Goal: Information Seeking & Learning: Learn about a topic

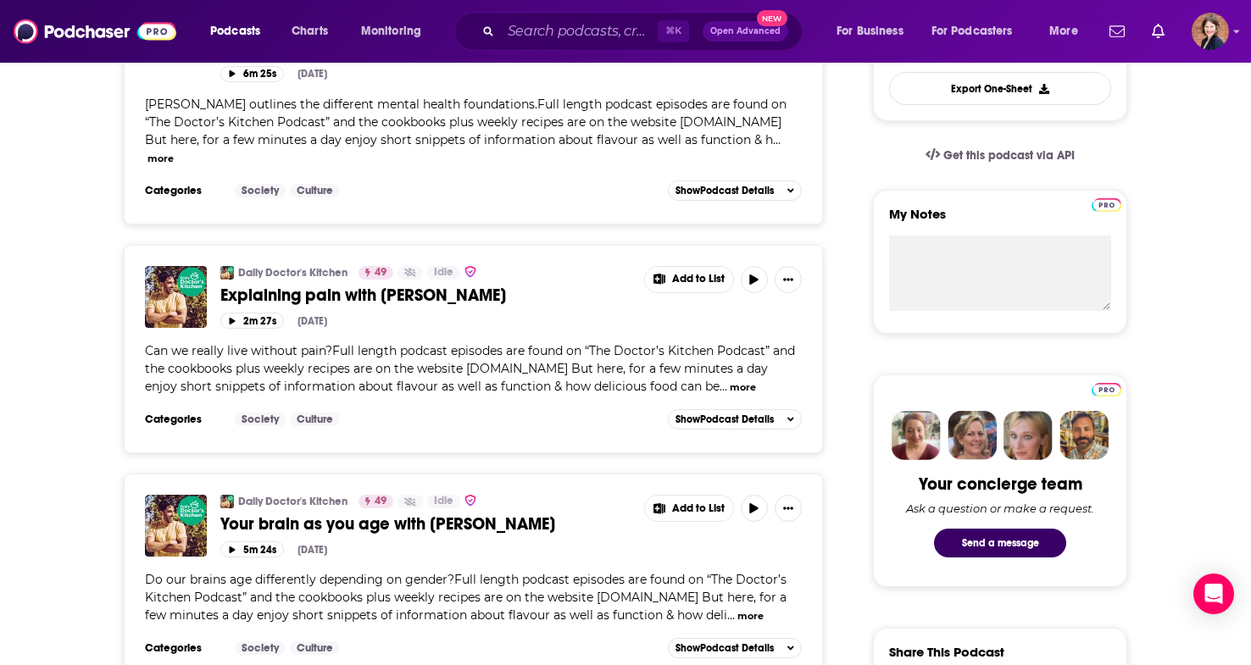
scroll to position [498, 0]
click at [541, 36] on input "Search podcasts, credits, & more..." at bounding box center [579, 31] width 157 height 27
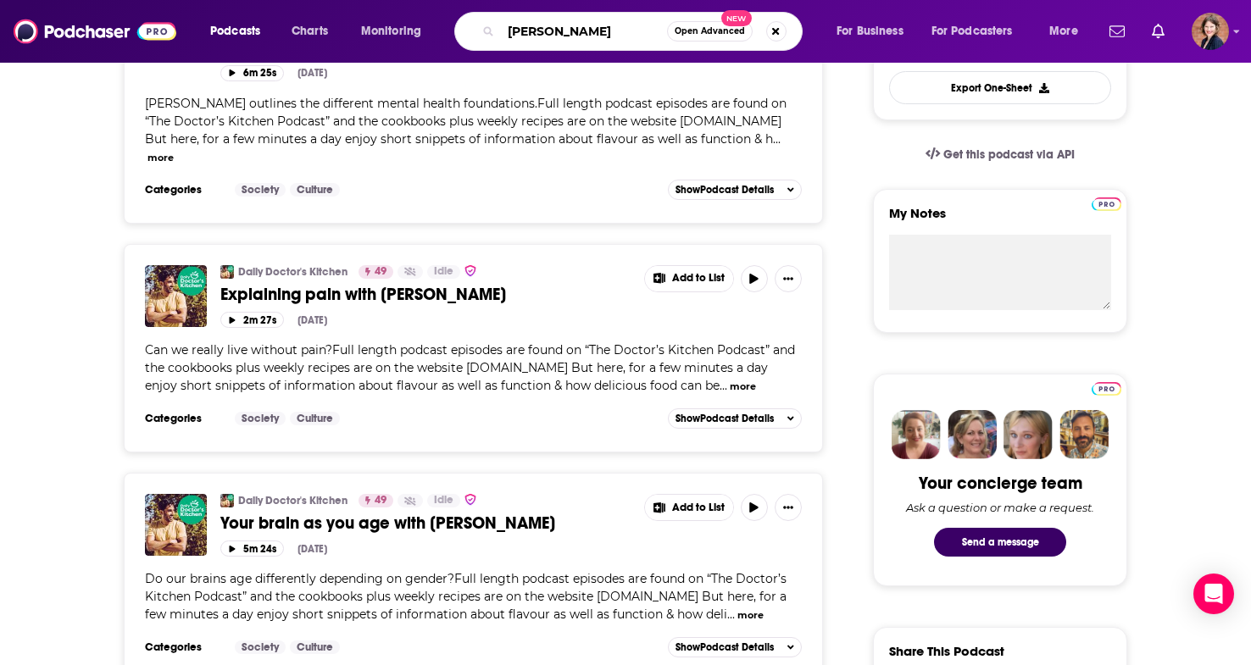
type input "[PERSON_NAME] show"
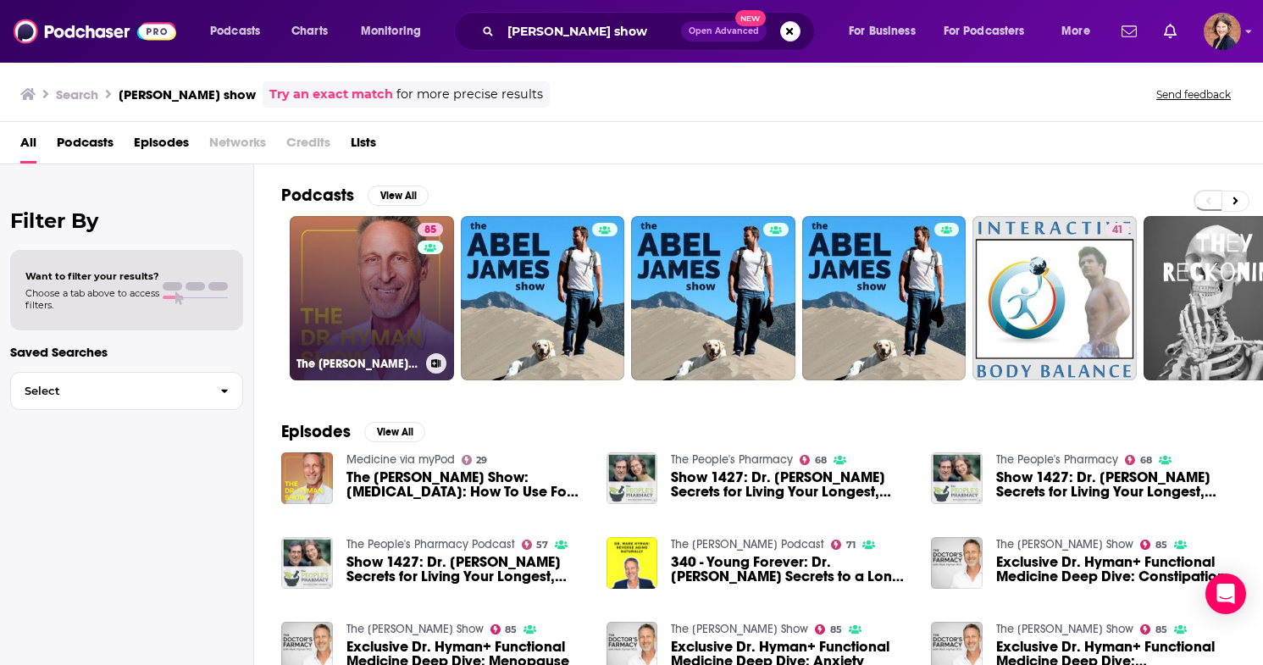
click at [383, 309] on link "85 The [PERSON_NAME] Show" at bounding box center [372, 298] width 164 height 164
